Goal: Information Seeking & Learning: Learn about a topic

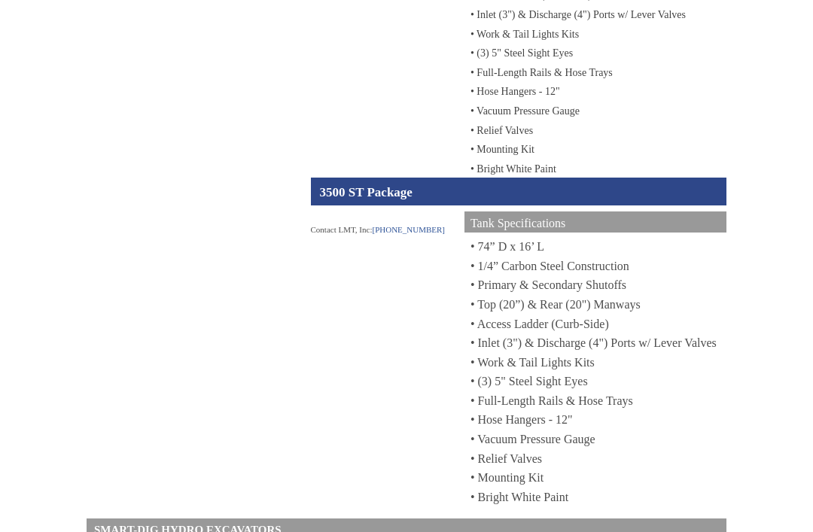
scroll to position [1306, 0]
click at [372, 422] on div "Contact LMT, Inc: [PHONE_NUMBER] Tank Specifications • 74” D x 16’ L • 1/4” Car…" at bounding box center [519, 360] width 416 height 296
click at [399, 206] on div "3500 ST Package" at bounding box center [519, 191] width 416 height 27
click at [580, 239] on div "Tank Specifications" at bounding box center [595, 225] width 262 height 26
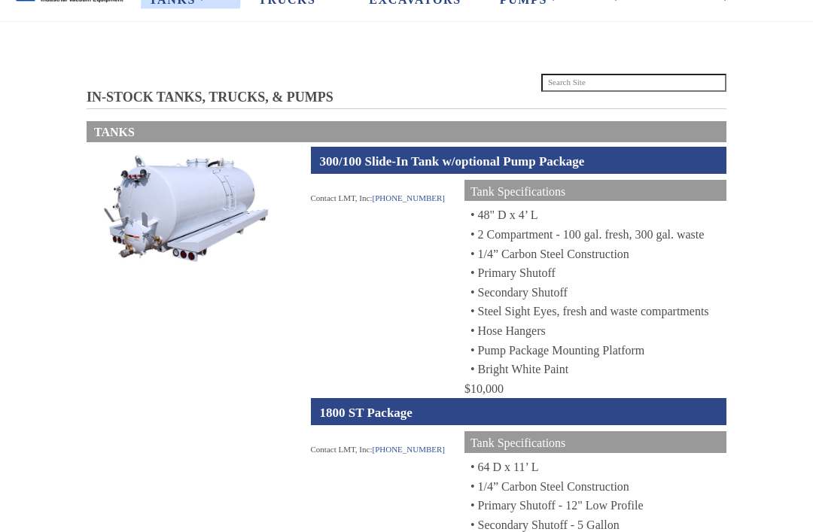
scroll to position [0, 0]
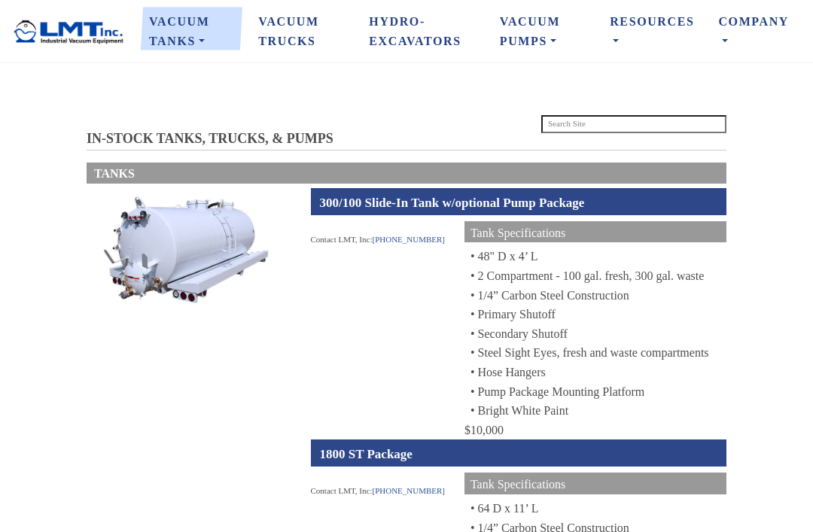
click at [300, 26] on link "Vacuum Trucks" at bounding box center [301, 31] width 111 height 50
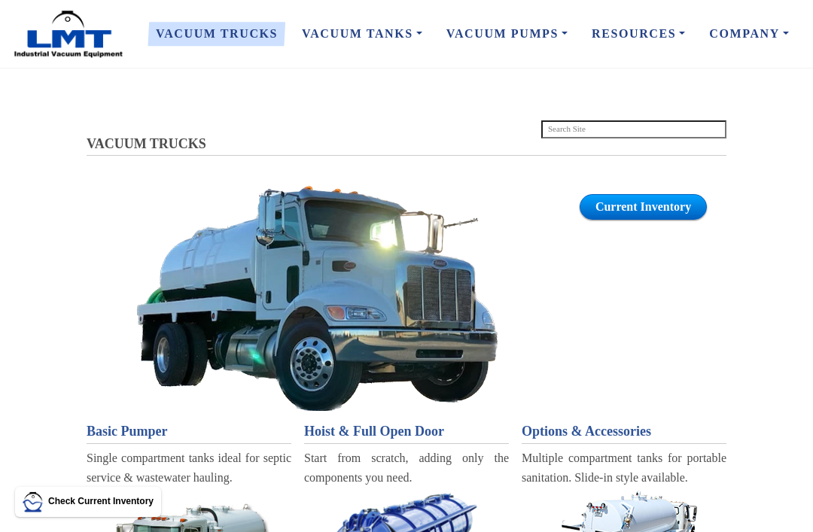
click at [0, 0] on link "Vacuum Pumps" at bounding box center [0, 0] width 0 height 0
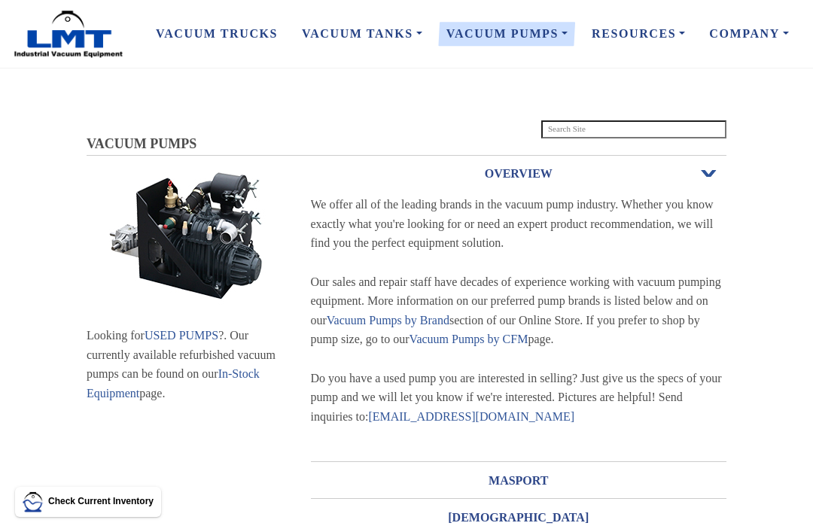
click at [196, 41] on link "Vacuum Trucks" at bounding box center [217, 34] width 146 height 32
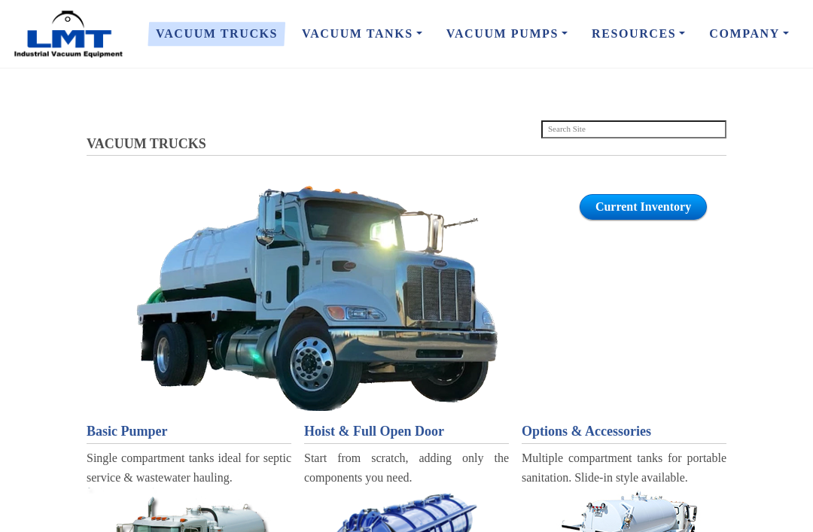
click at [0, 0] on link "Base Tanks" at bounding box center [0, 0] width 0 height 0
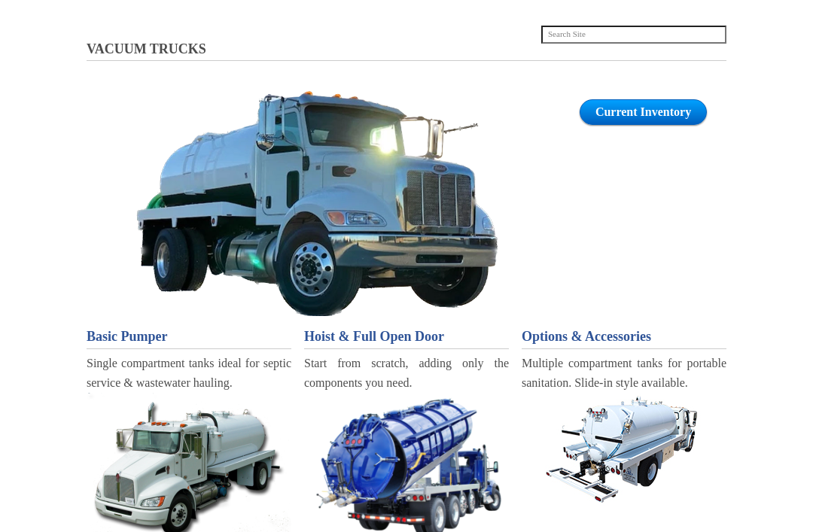
scroll to position [95, 0]
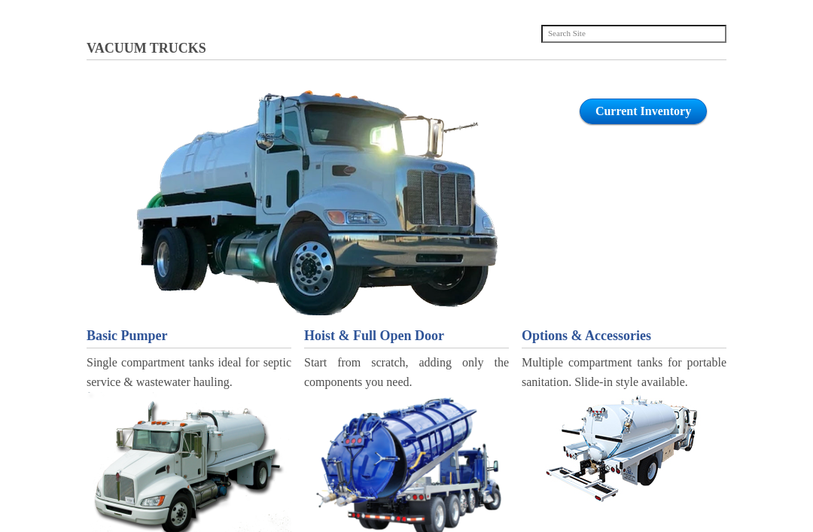
click at [398, 329] on span "Hoist & Full Open Door" at bounding box center [374, 336] width 140 height 15
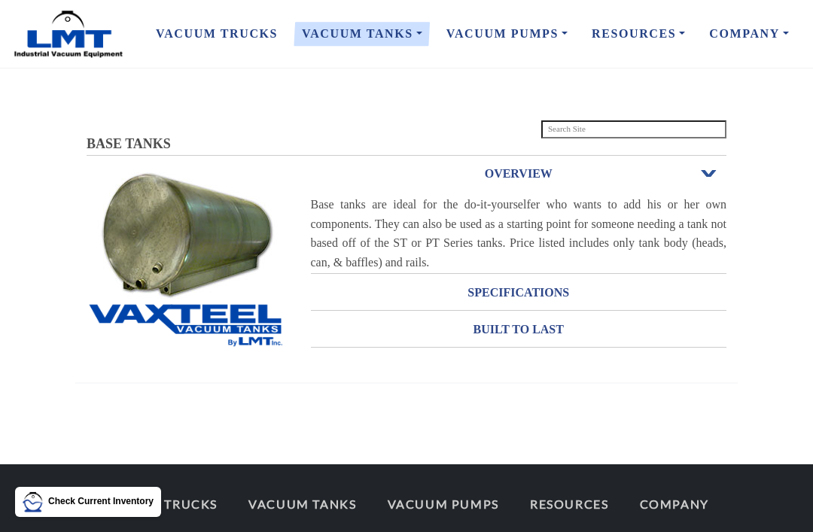
click at [708, 177] on span "Open or Close" at bounding box center [709, 174] width 20 height 11
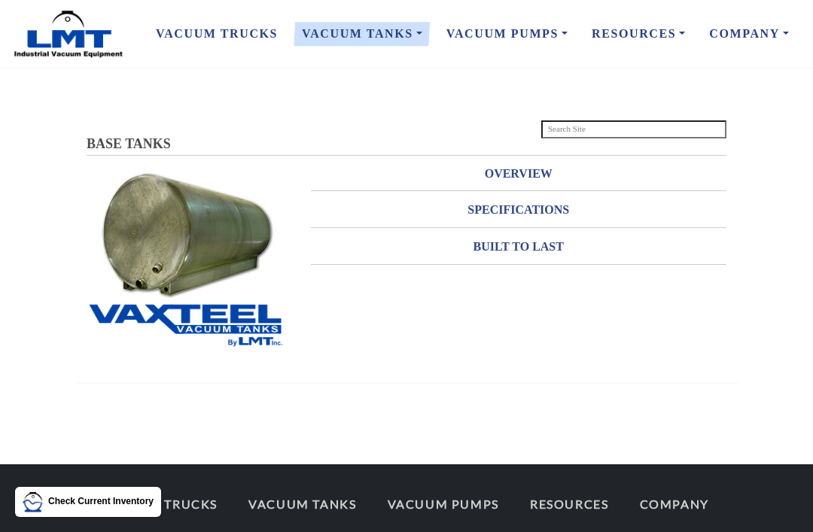
click at [642, 252] on h3 "BUILT TO LAST" at bounding box center [519, 247] width 416 height 24
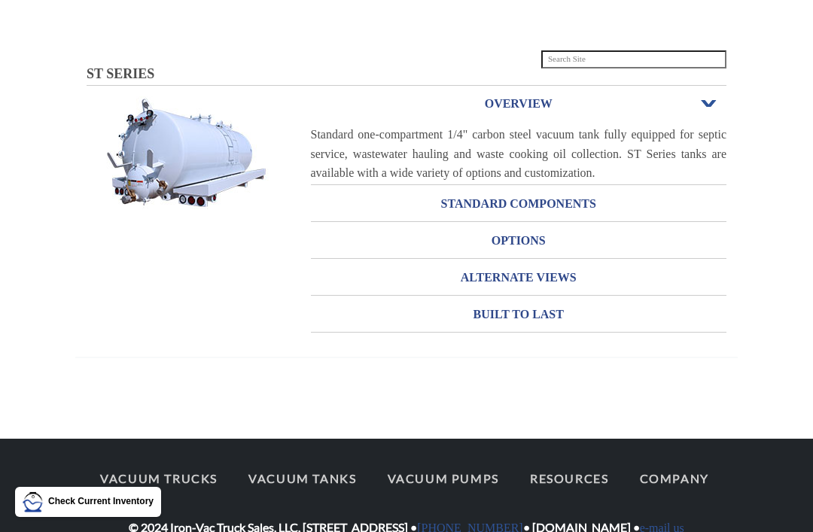
scroll to position [118, 0]
